Goal: Task Accomplishment & Management: Manage account settings

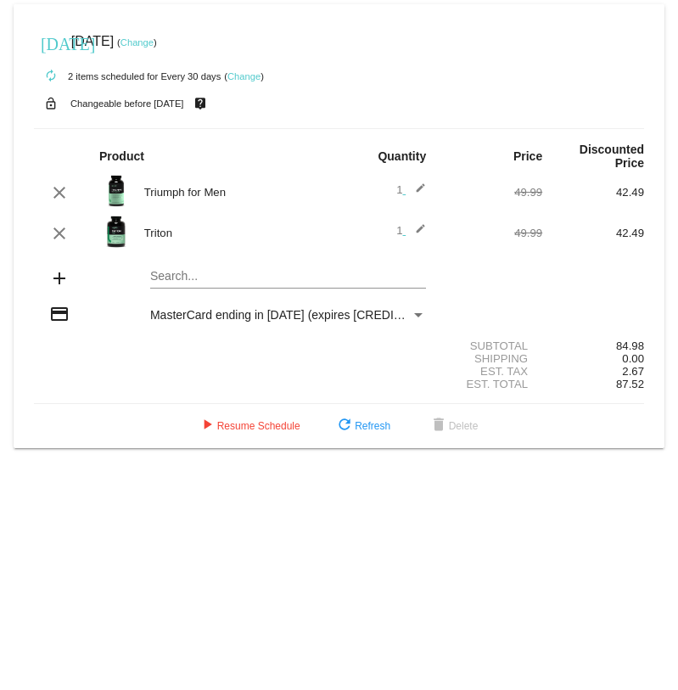
click at [287, 310] on span "MasterCard ending in [DATE] (expires [CREDIT_CARD_DATA])" at bounding box center [317, 315] width 334 height 14
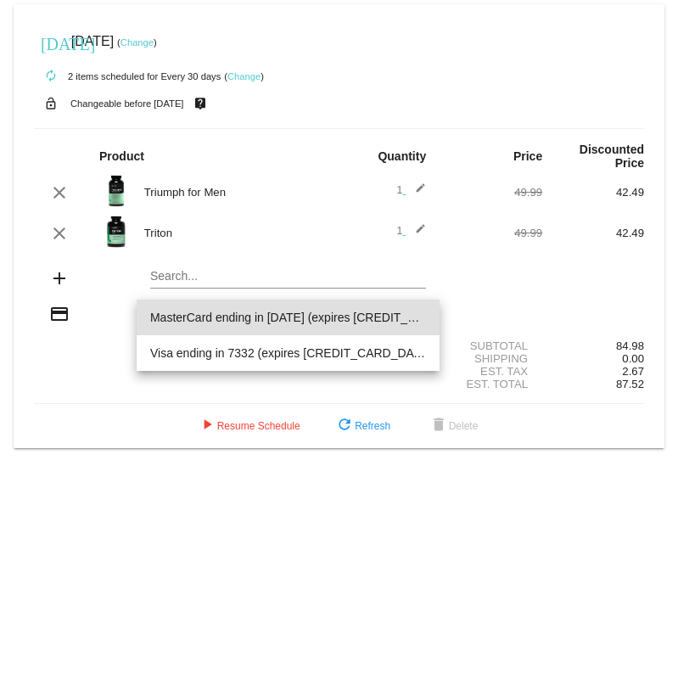
click at [287, 310] on span "MasterCard ending in [DATE] (expires [CREDIT_CARD_DATA])" at bounding box center [288, 317] width 276 height 36
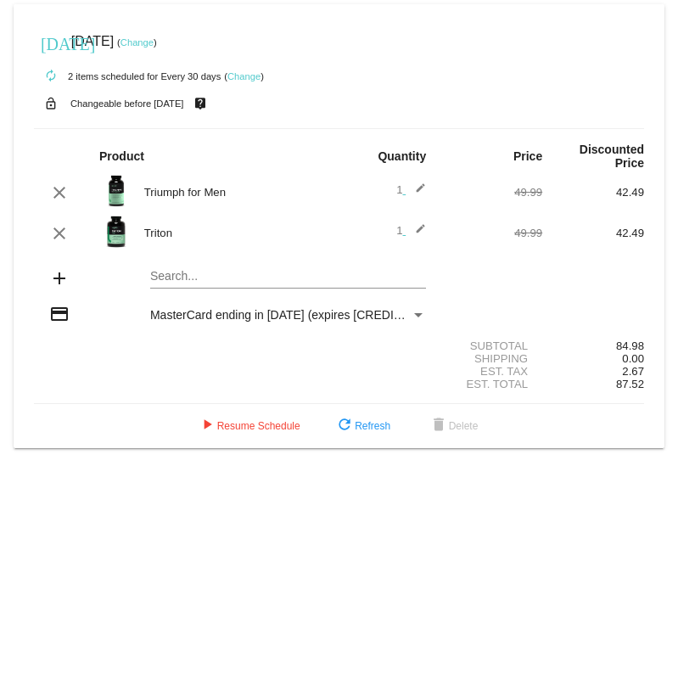
click at [419, 317] on div "Payment Method" at bounding box center [418, 315] width 8 height 4
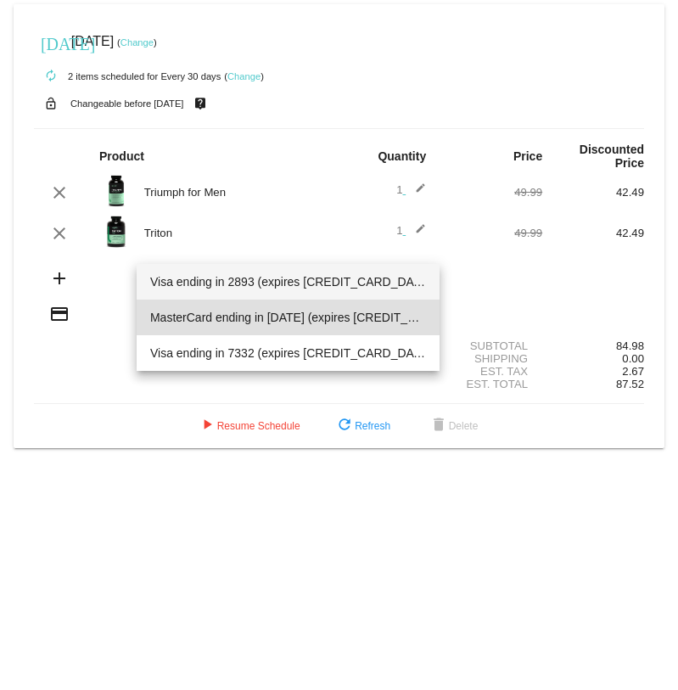
click at [376, 284] on span "Visa ending in 2893 (expires [CREDIT_CARD_DATA])" at bounding box center [288, 282] width 276 height 36
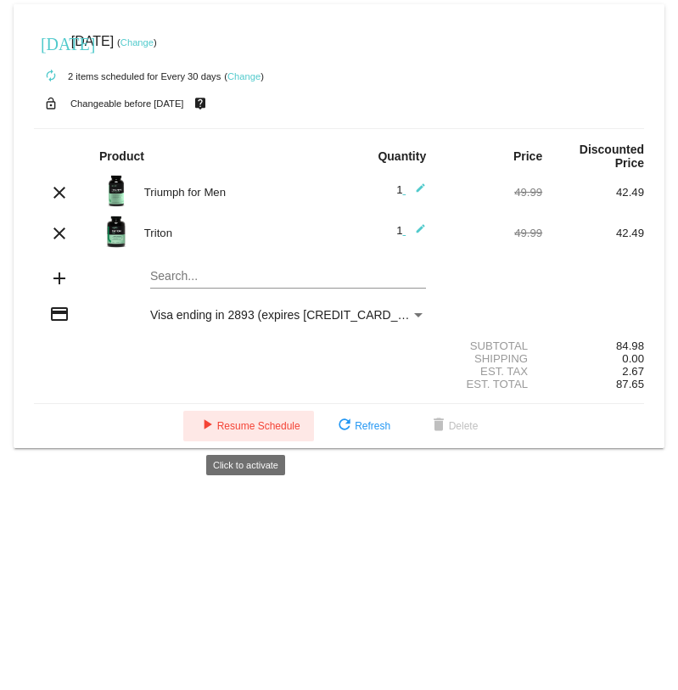
click at [271, 427] on span "play_arrow Resume Schedule" at bounding box center [248, 426] width 103 height 12
